Goal: Information Seeking & Learning: Learn about a topic

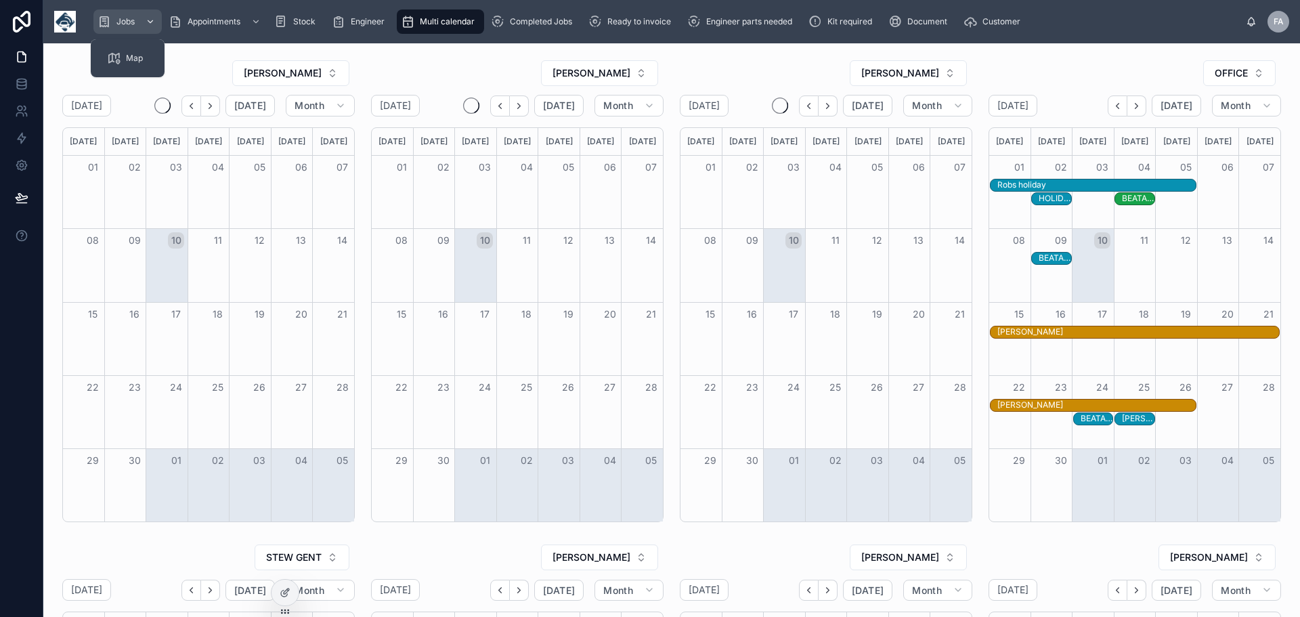
click at [112, 18] on div "Jobs" at bounding box center [127, 22] width 60 height 22
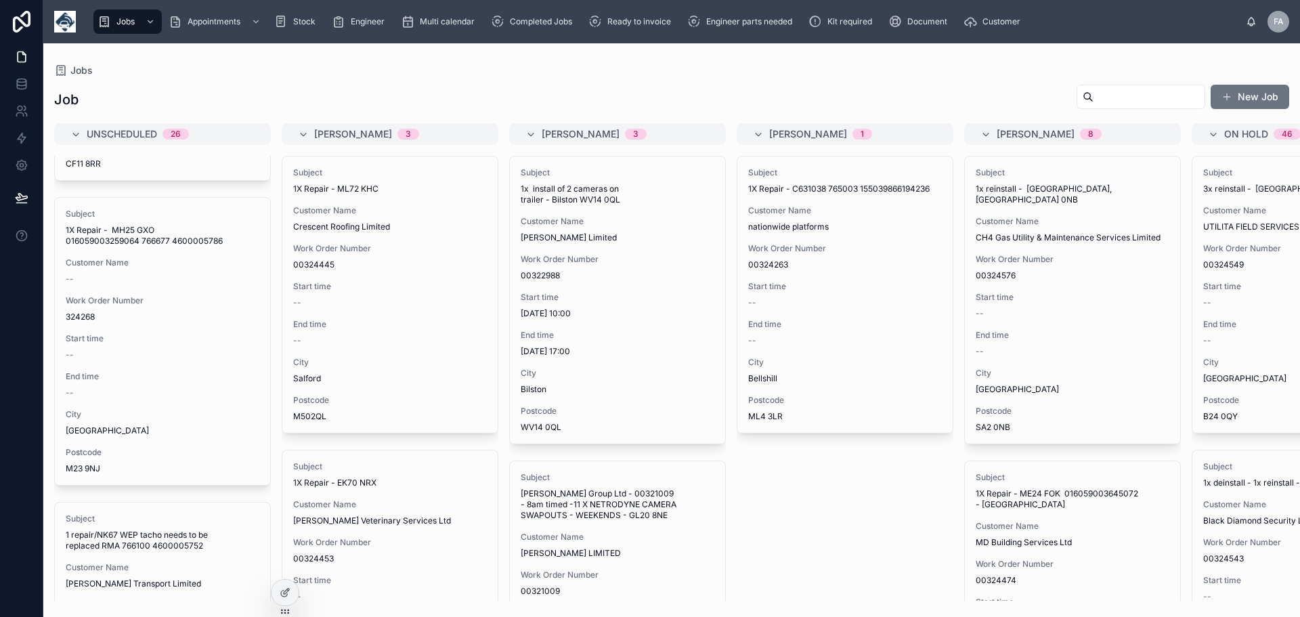
scroll to position [6950, 0]
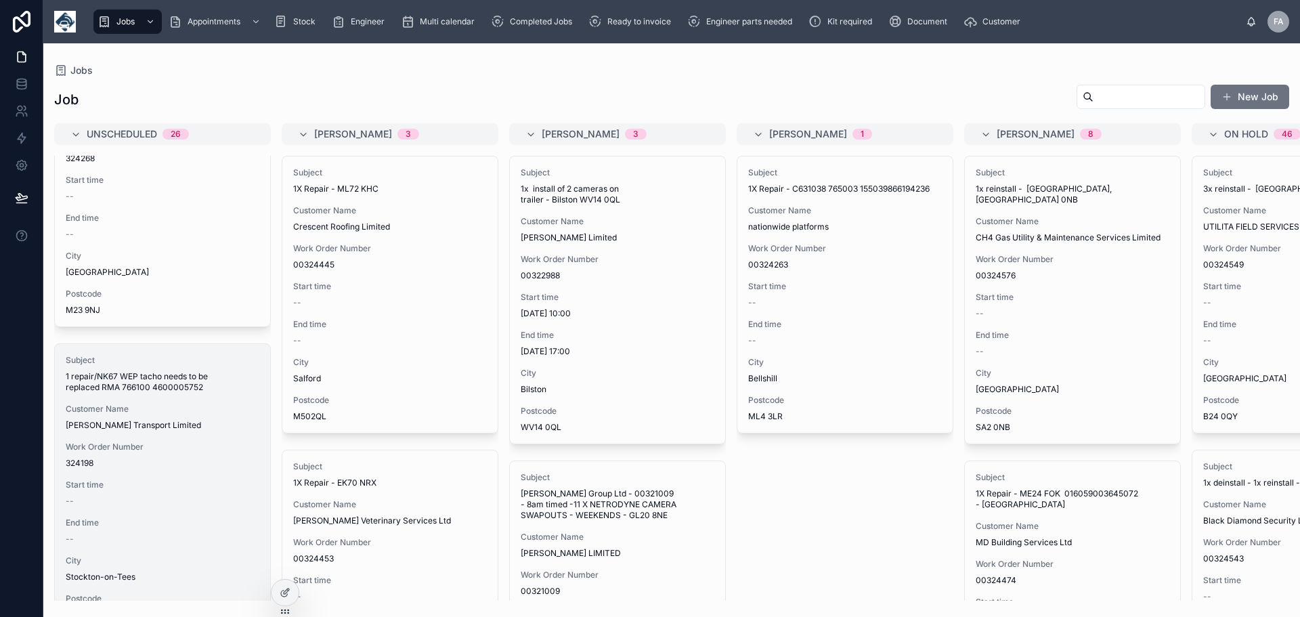
click at [132, 371] on span "1 repair/NK67 WEP tacho needs to be replaced RMA 766100 4600005752" at bounding box center [163, 382] width 194 height 22
